Goal: Browse casually: Explore the website without a specific task or goal

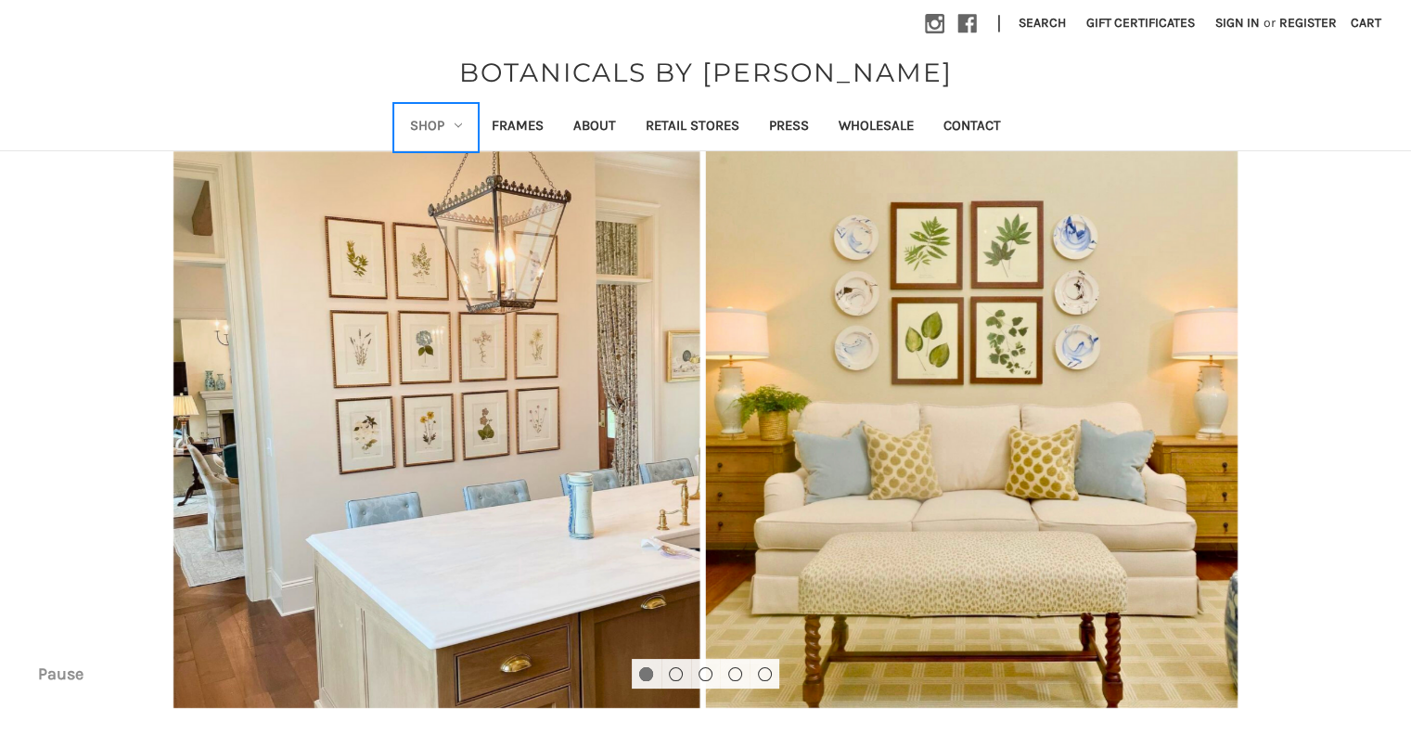
click at [453, 126] on link "Shop" at bounding box center [436, 127] width 82 height 45
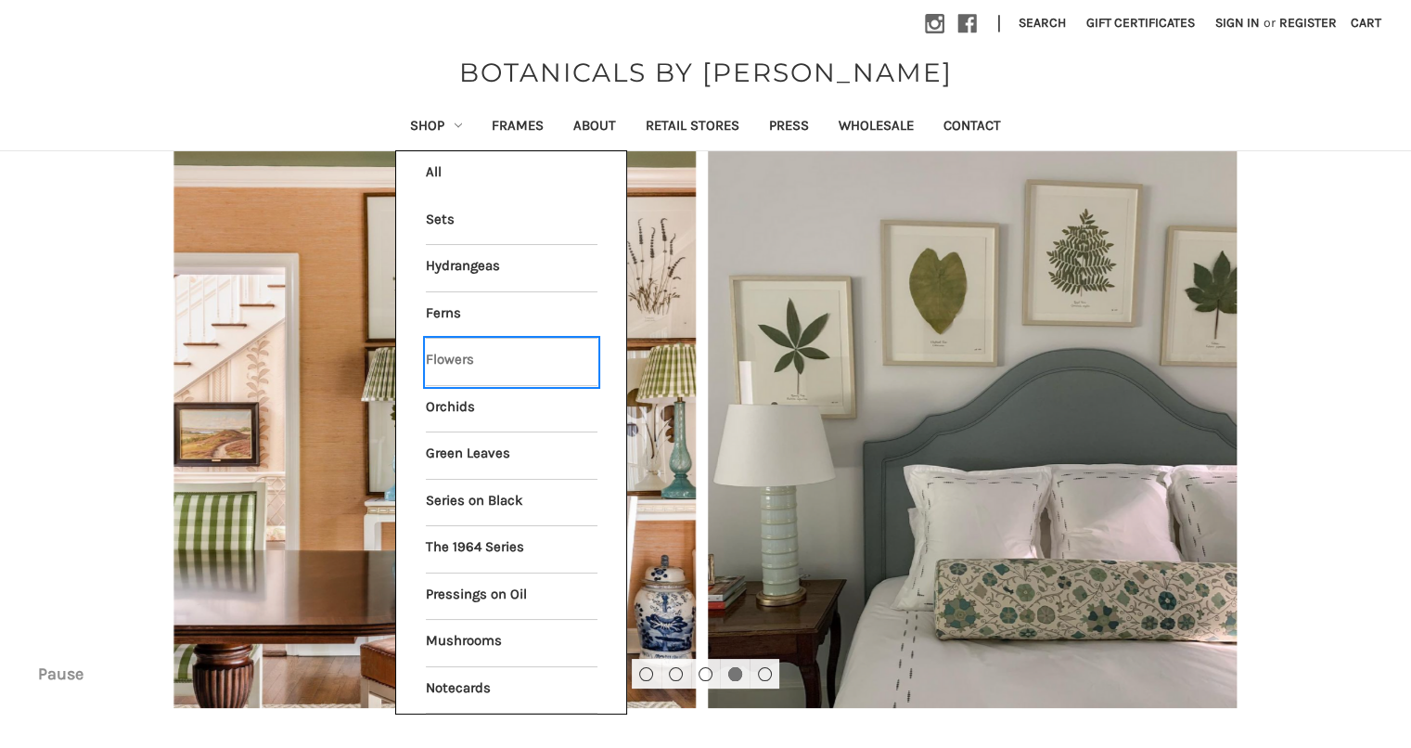
click at [448, 356] on link "Flowers" at bounding box center [512, 362] width 172 height 46
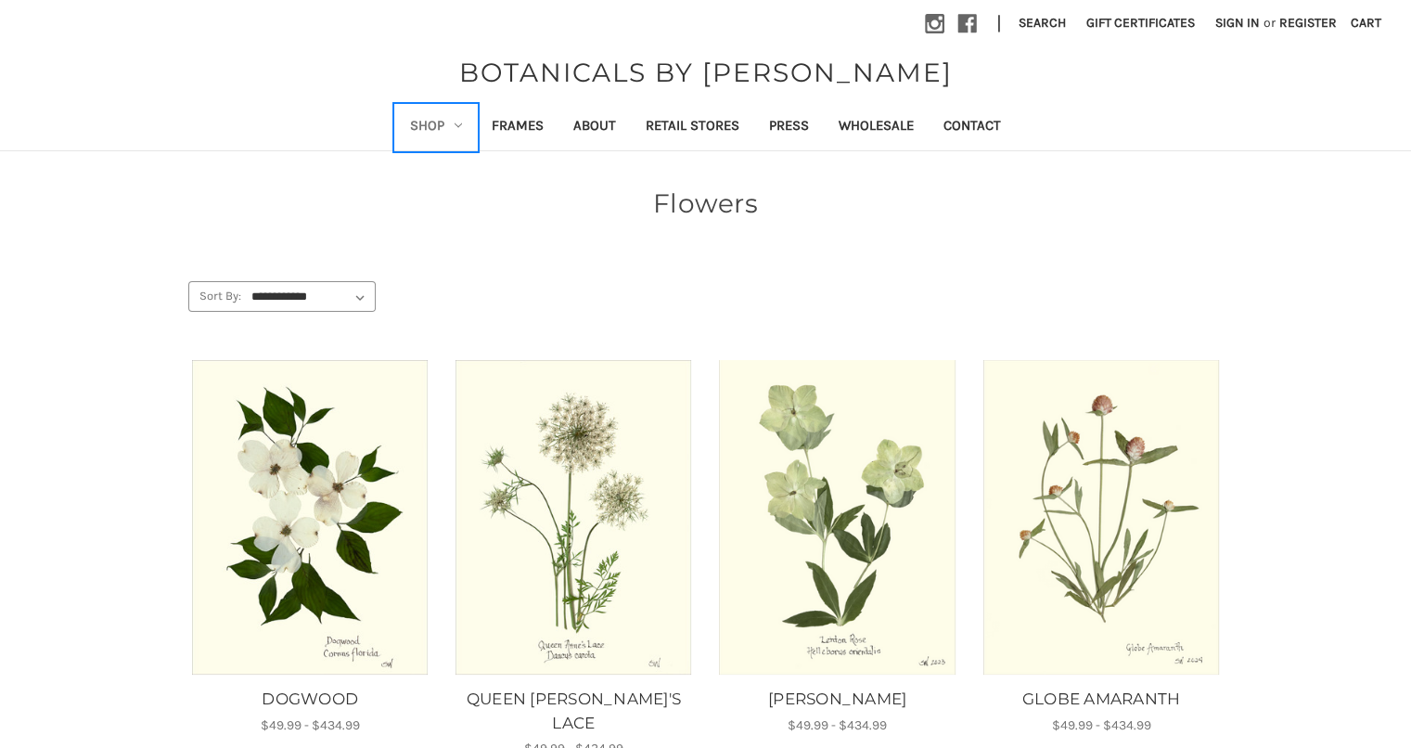
click at [457, 129] on link "Shop" at bounding box center [436, 127] width 82 height 45
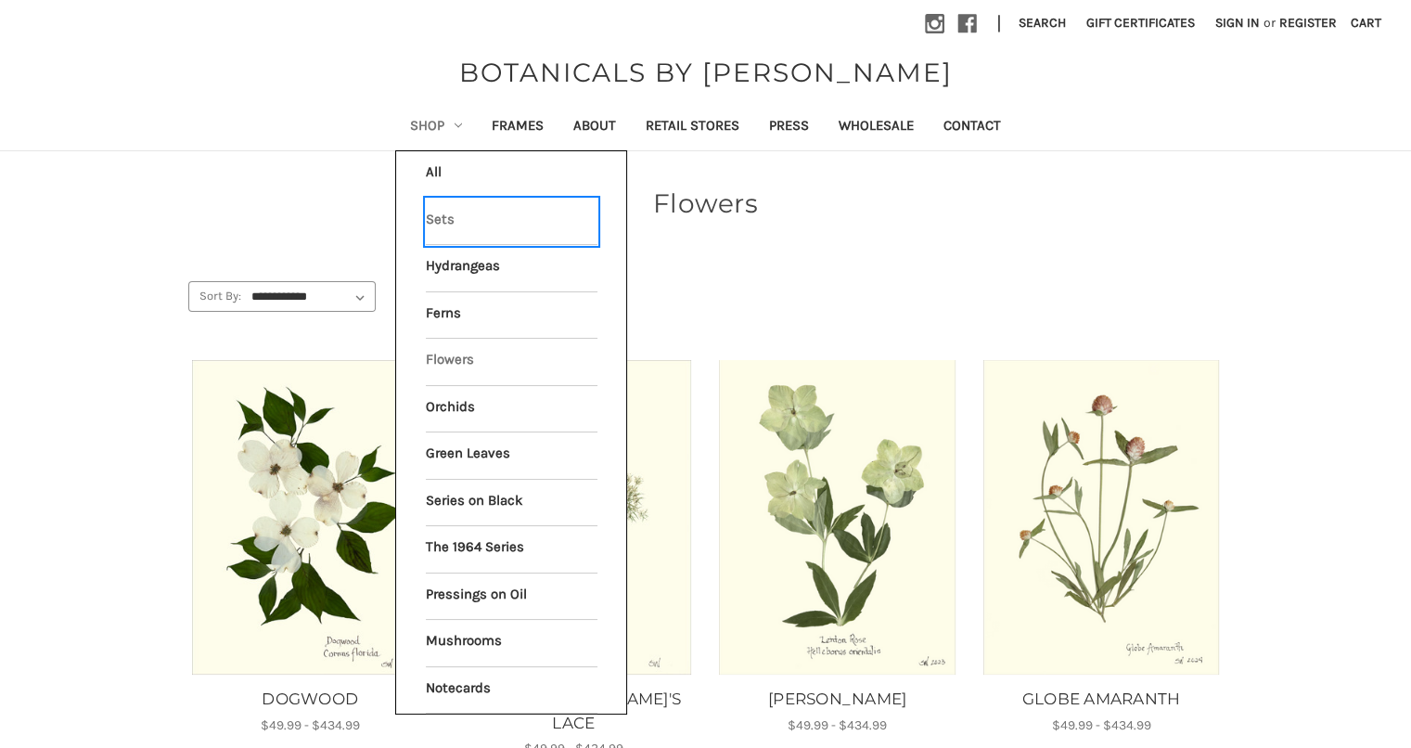
click at [439, 212] on link "Sets" at bounding box center [512, 221] width 172 height 46
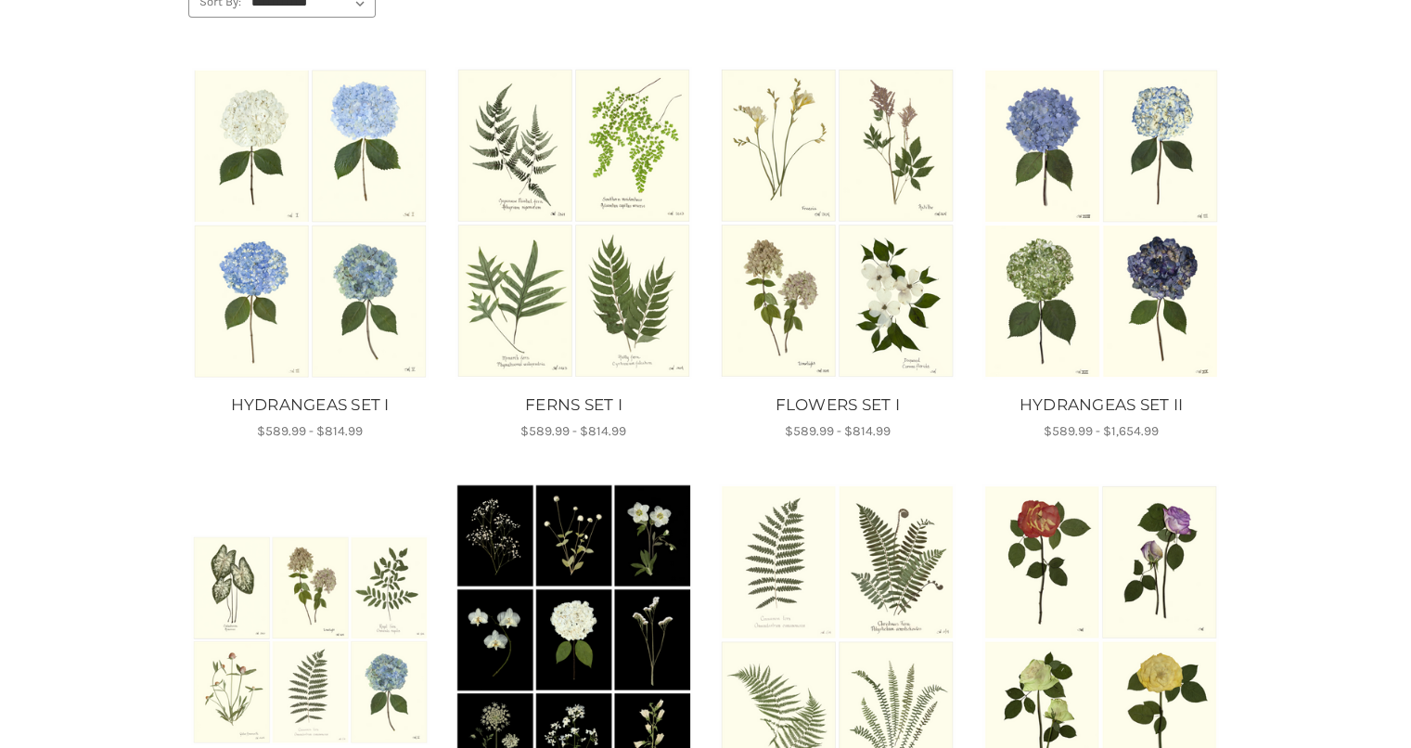
scroll to position [93, 0]
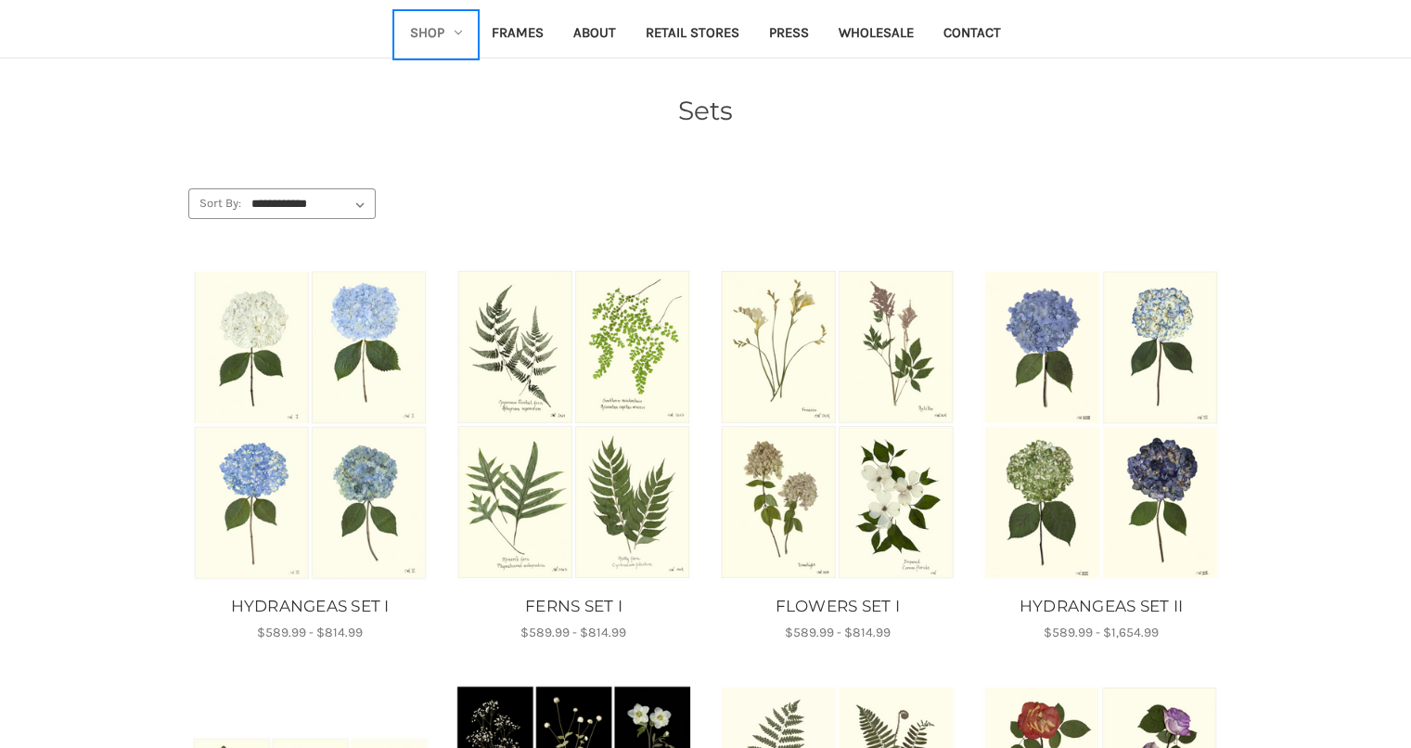
click at [453, 30] on link "Shop" at bounding box center [436, 34] width 82 height 45
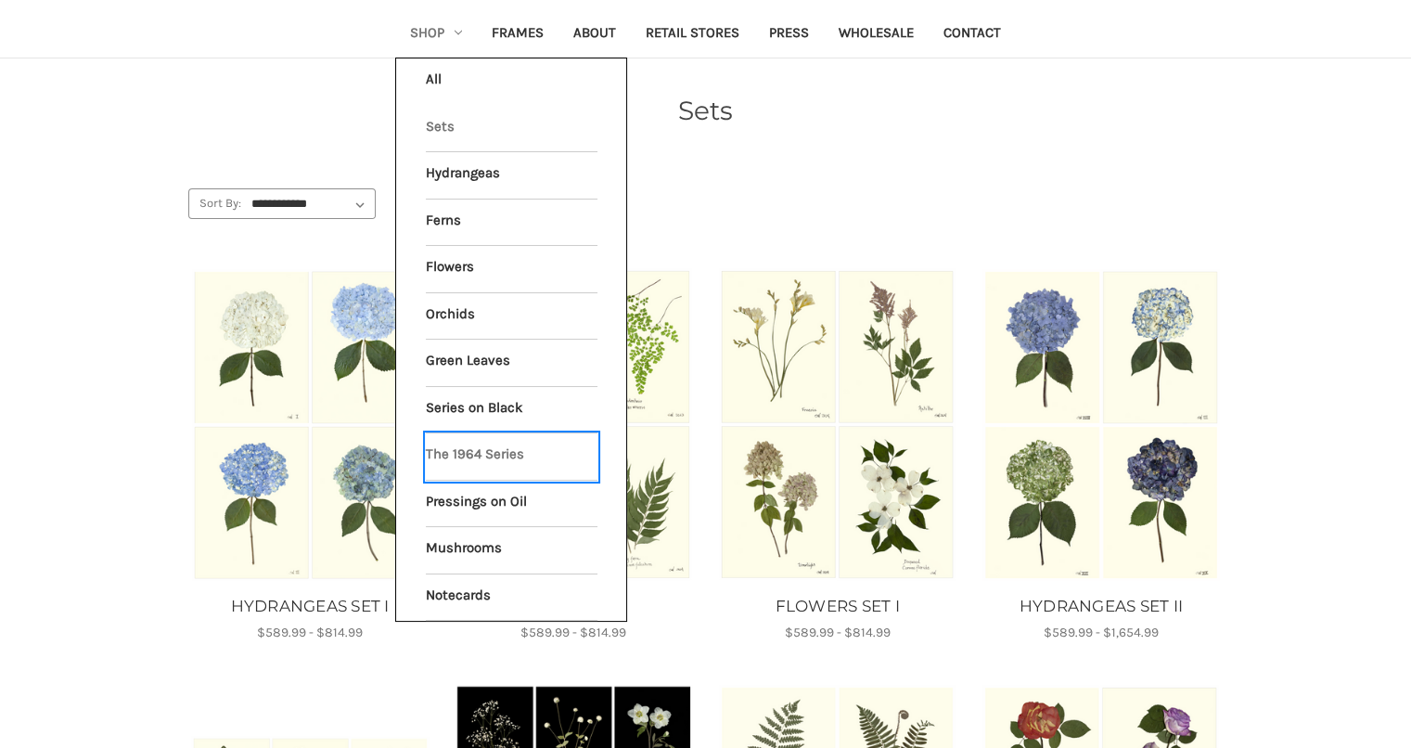
click at [451, 444] on link "The 1964 Series" at bounding box center [512, 456] width 172 height 46
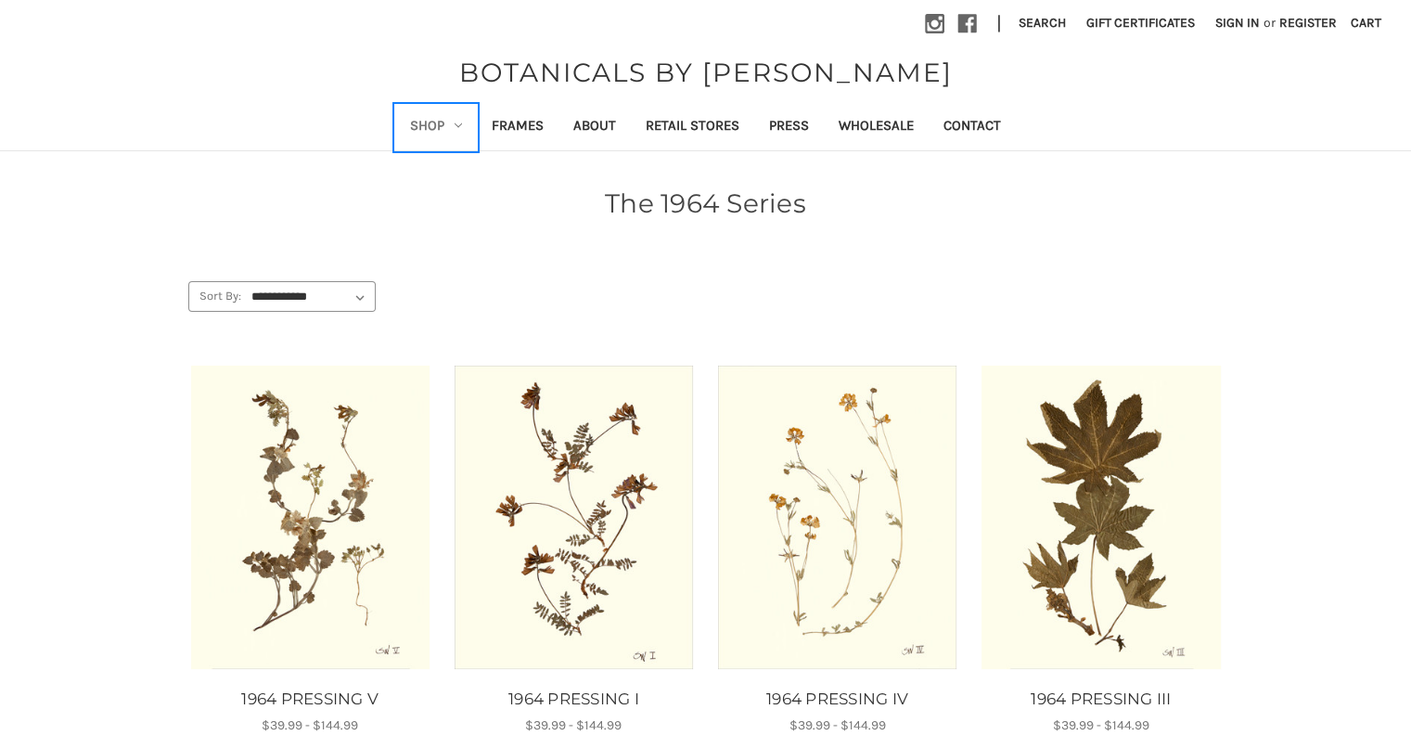
click at [462, 127] on link "Shop" at bounding box center [436, 127] width 82 height 45
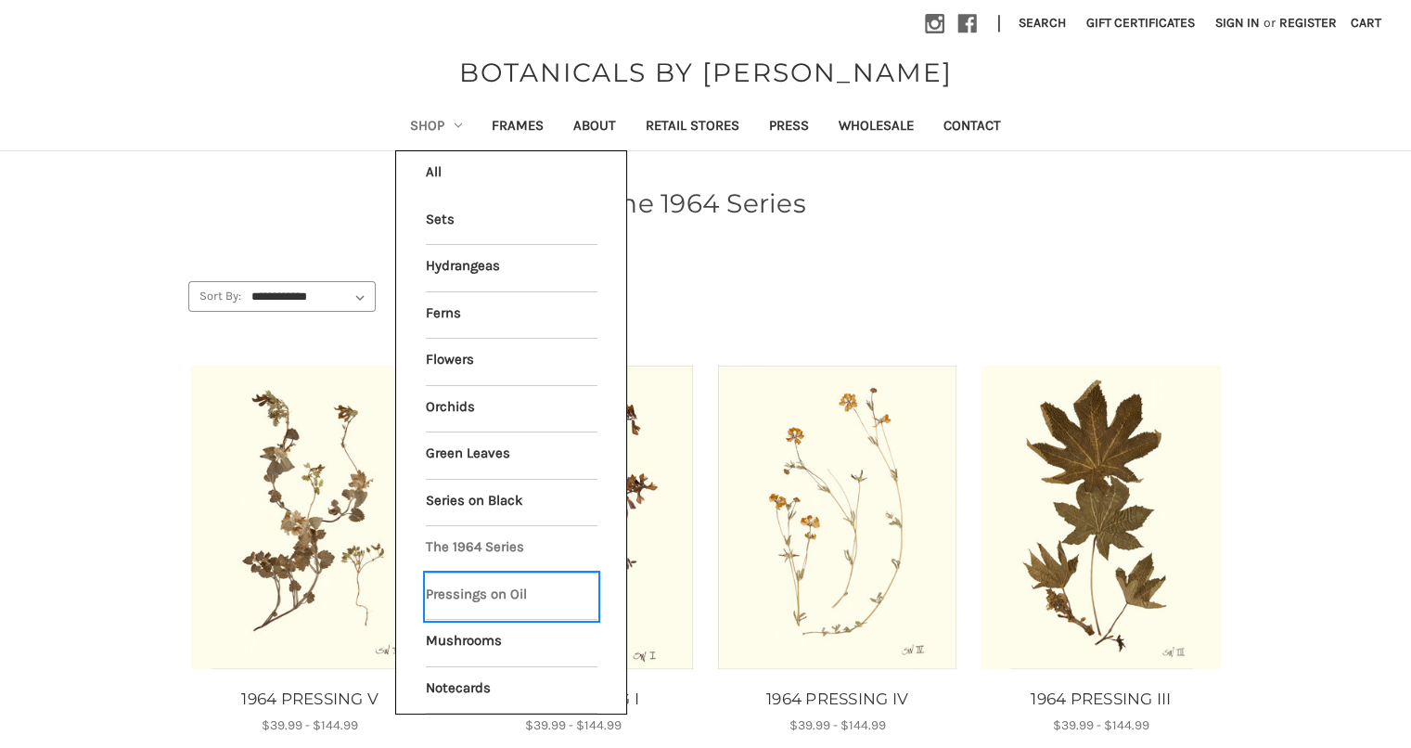
click at [482, 593] on link "Pressings on Oil" at bounding box center [512, 596] width 172 height 46
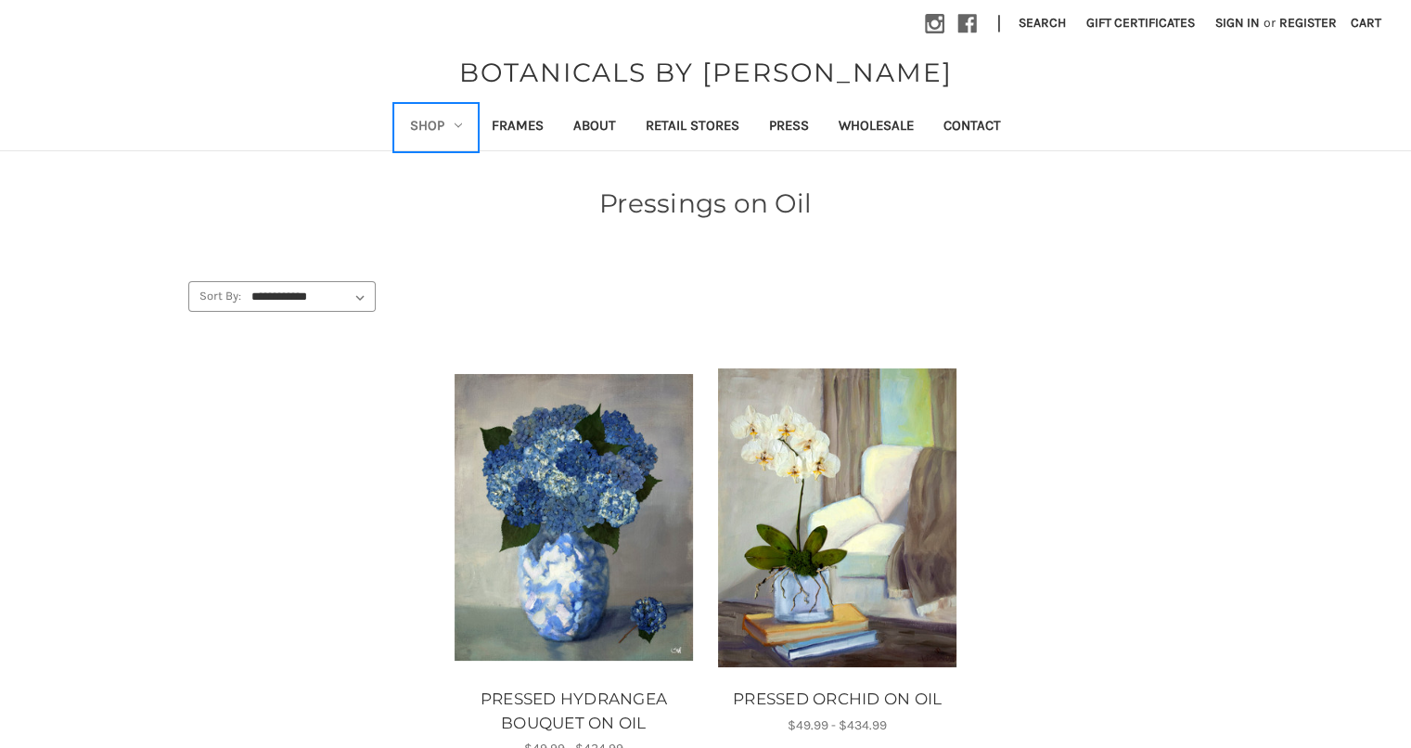
click at [466, 116] on link "Shop" at bounding box center [436, 127] width 82 height 45
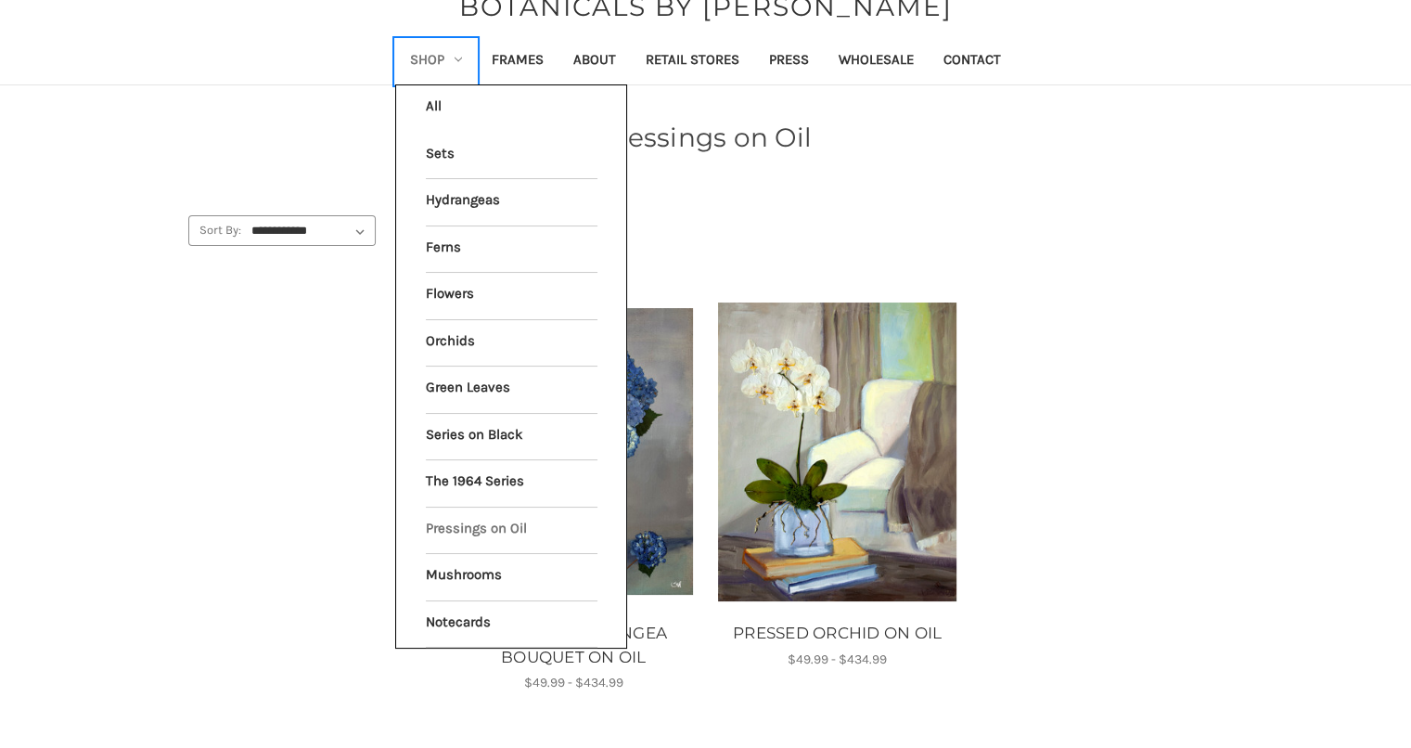
scroll to position [93, 0]
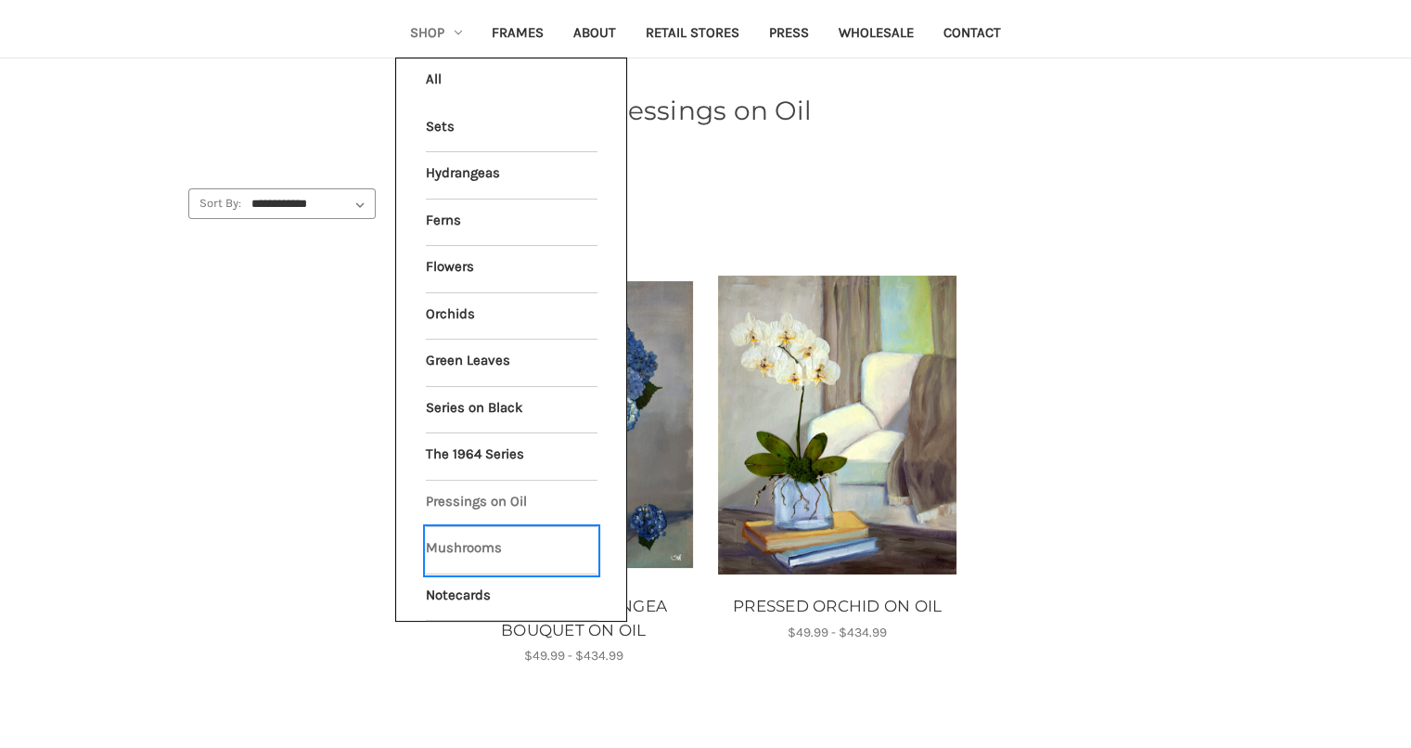
click at [479, 554] on link "Mushrooms" at bounding box center [512, 550] width 172 height 46
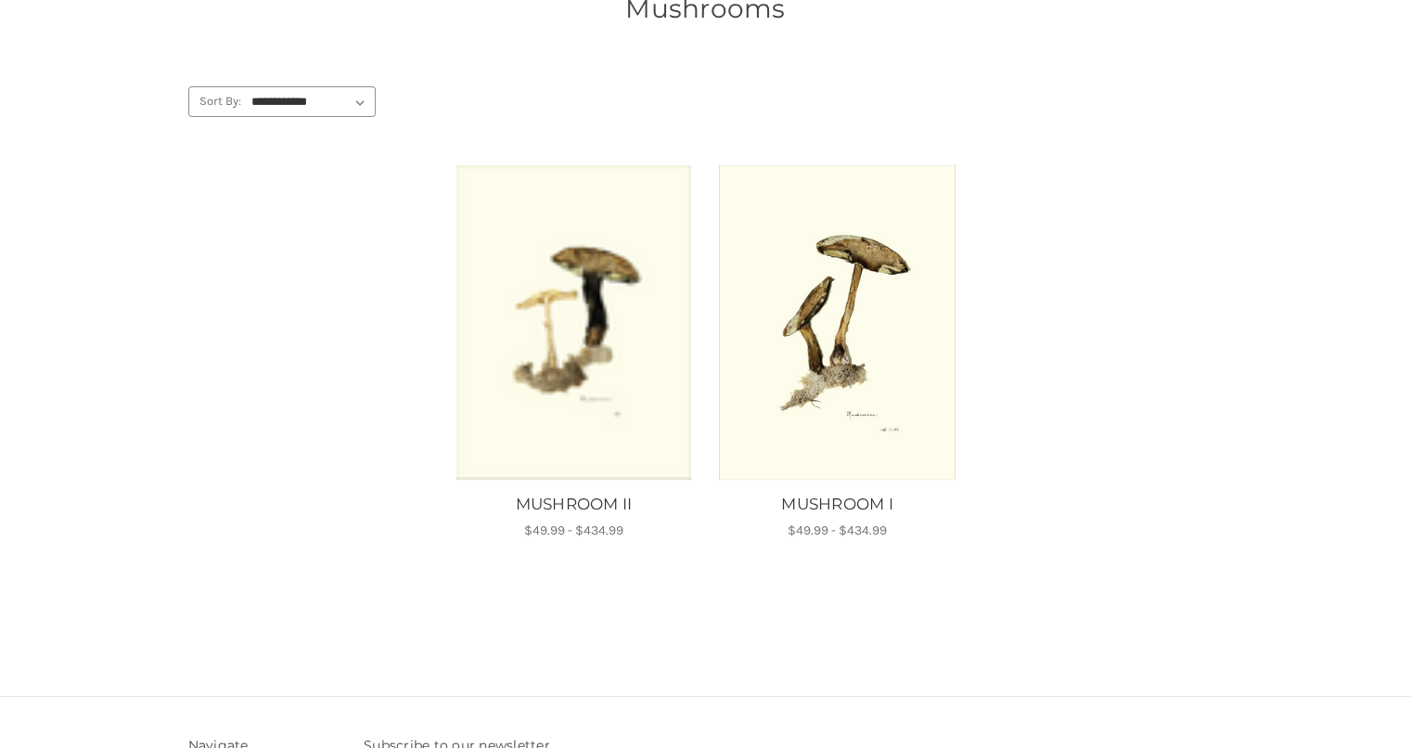
scroll to position [93, 0]
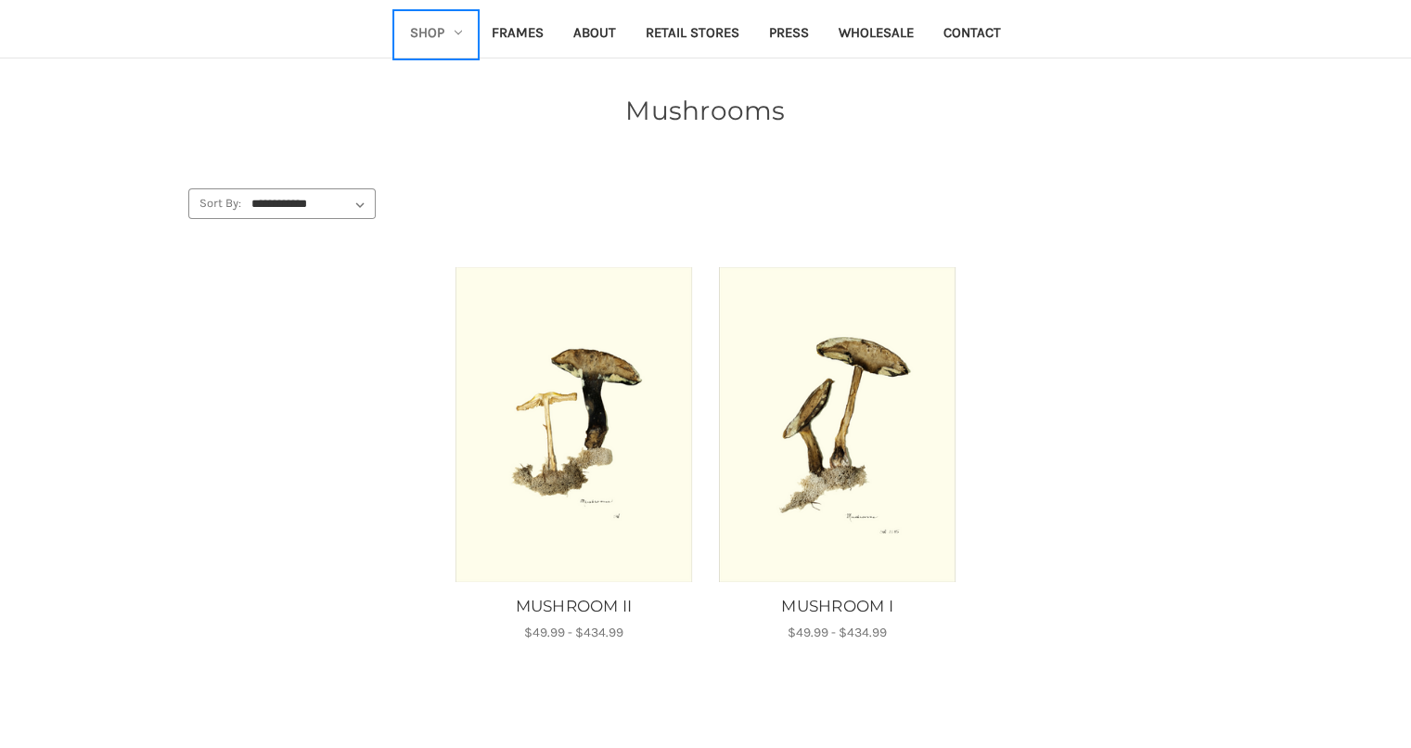
click at [459, 38] on link "Shop" at bounding box center [436, 34] width 82 height 45
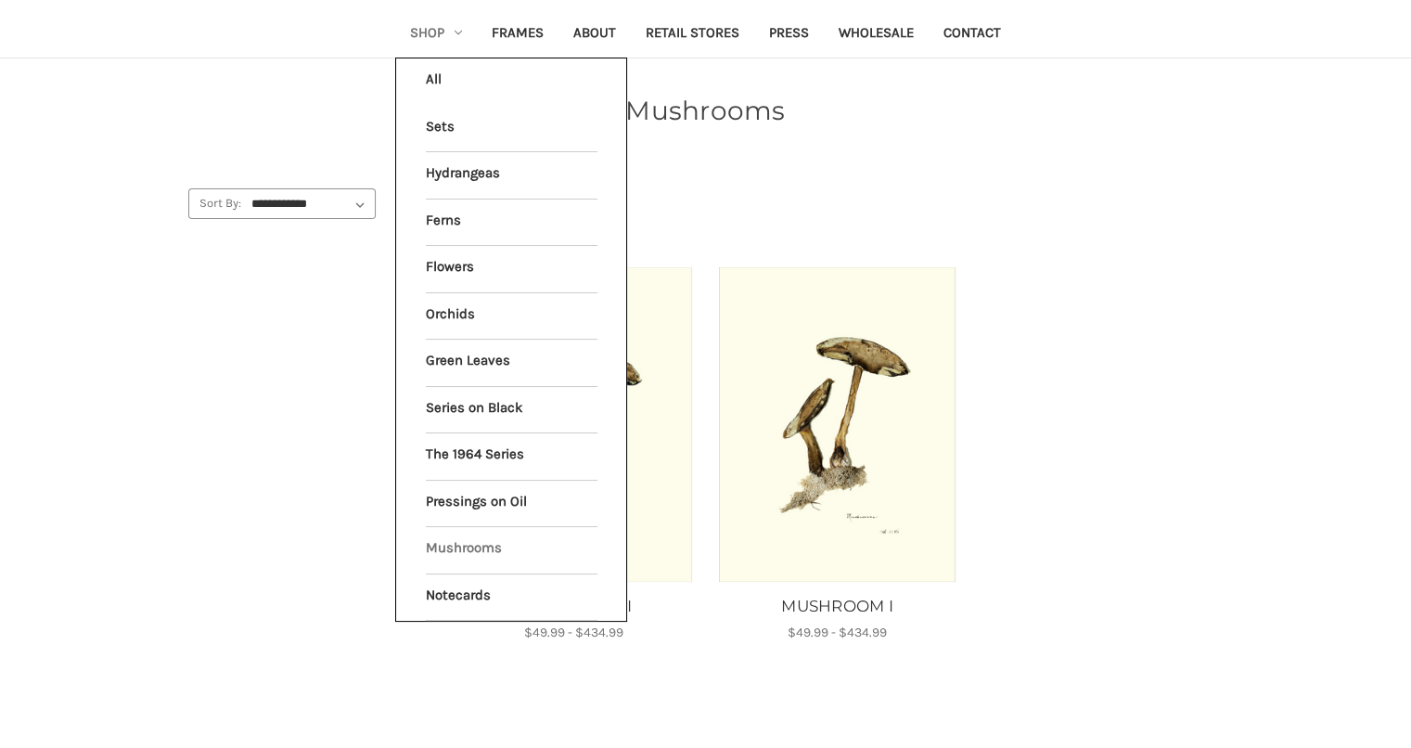
click at [731, 182] on div "**********" at bounding box center [705, 444] width 1055 height 551
